Goal: Information Seeking & Learning: Check status

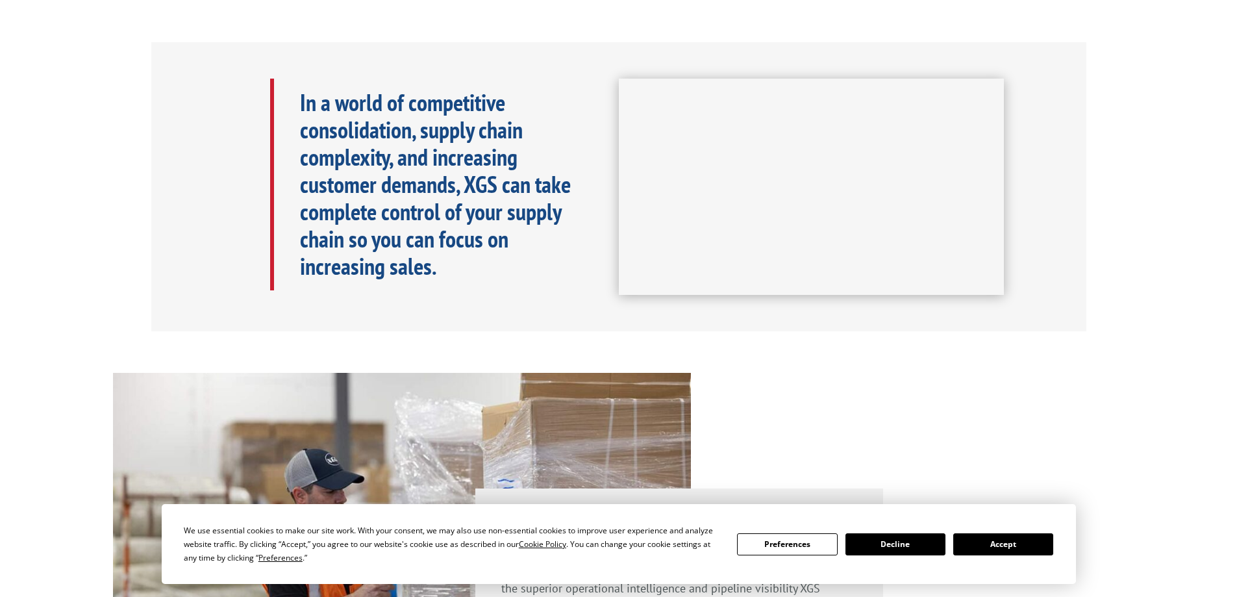
scroll to position [909, 0]
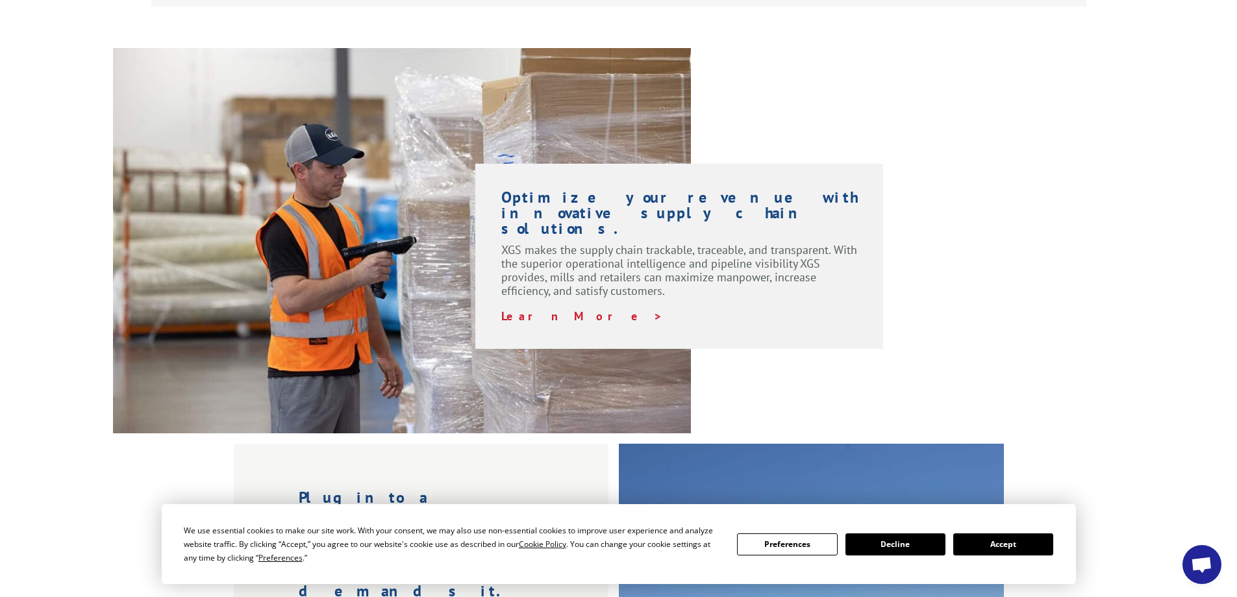
click at [1015, 542] on button "Accept" at bounding box center [1003, 544] width 100 height 22
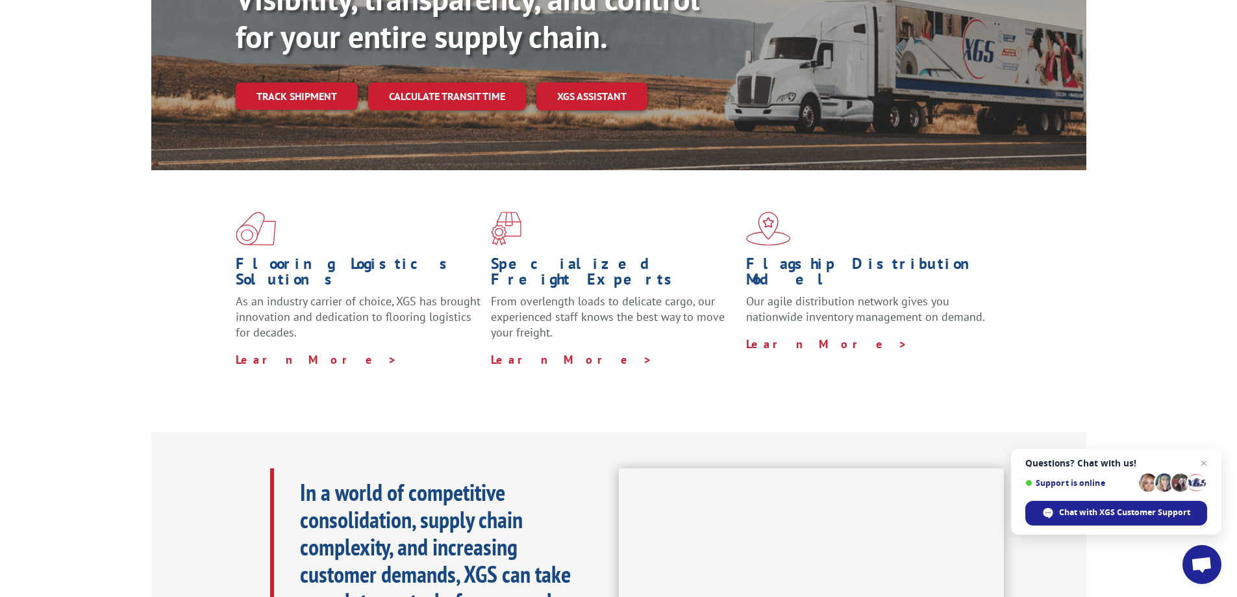
scroll to position [0, 0]
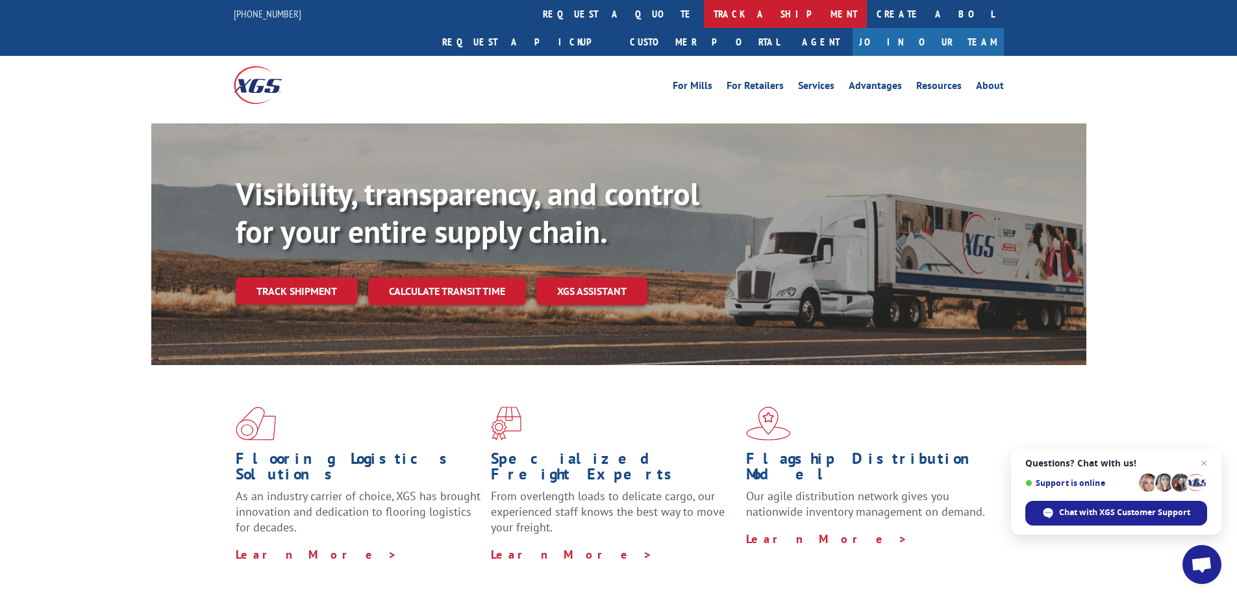
click at [704, 14] on link "track a shipment" at bounding box center [785, 14] width 163 height 28
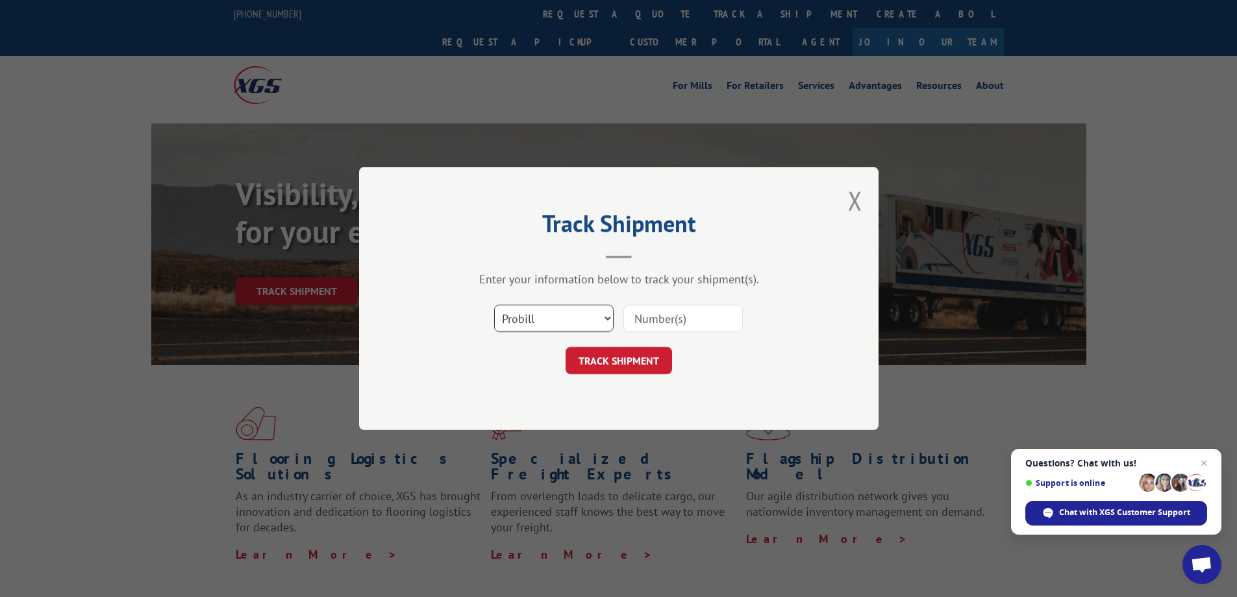
click at [610, 318] on select "Select category... Probill BOL PO" at bounding box center [553, 318] width 119 height 27
click at [618, 357] on button "TRACK SHIPMENT" at bounding box center [619, 360] width 107 height 27
click at [605, 317] on select "Select category... Probill BOL PO" at bounding box center [553, 318] width 119 height 27
select select "bol"
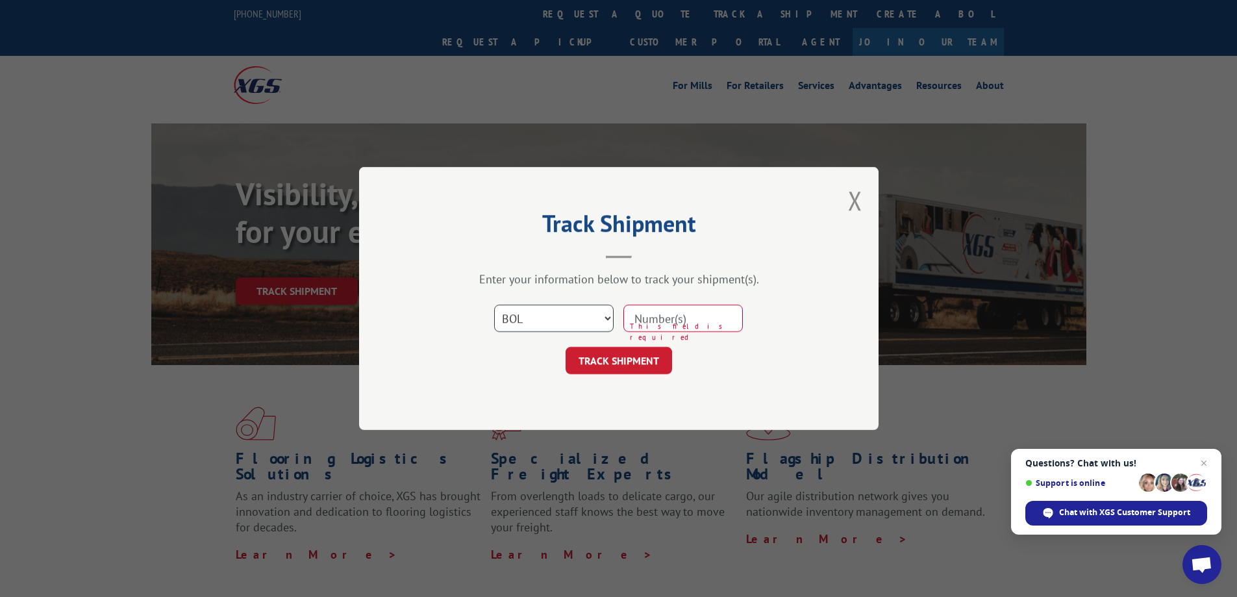
click at [494, 305] on select "Select category... Probill BOL PO" at bounding box center [553, 318] width 119 height 27
click at [647, 323] on input at bounding box center [682, 318] width 119 height 27
type input "3396963"
click at [636, 360] on button "TRACK SHIPMENT" at bounding box center [619, 360] width 107 height 27
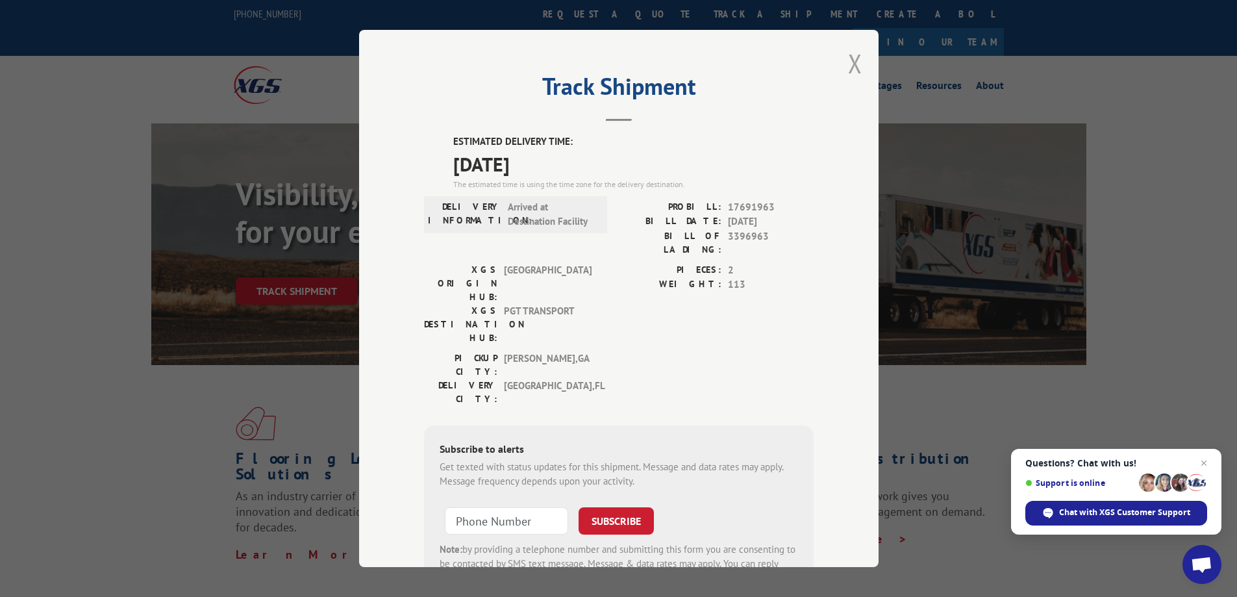
click at [848, 61] on button "Close modal" at bounding box center [855, 63] width 14 height 34
